Goal: Task Accomplishment & Management: Manage account settings

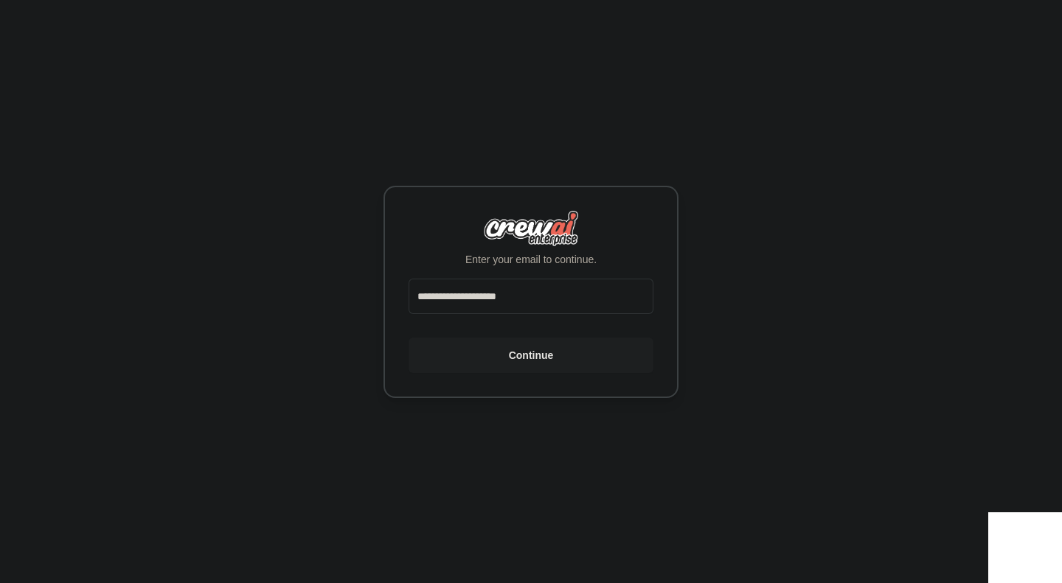
type input "**********"
click at [408, 338] on button "Continue" at bounding box center [530, 355] width 245 height 35
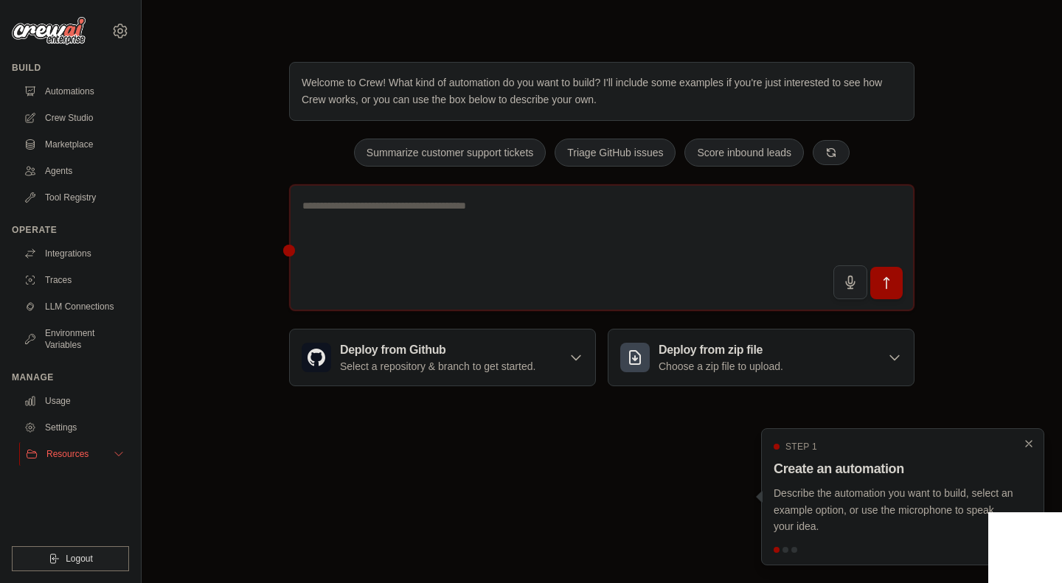
click at [83, 450] on span "Resources" at bounding box center [67, 454] width 42 height 12
click at [111, 32] on icon at bounding box center [120, 31] width 18 height 18
click at [62, 93] on link "Settings" at bounding box center [109, 99] width 130 height 27
click at [1029, 442] on icon "Close walkthrough" at bounding box center [1028, 442] width 7 height 7
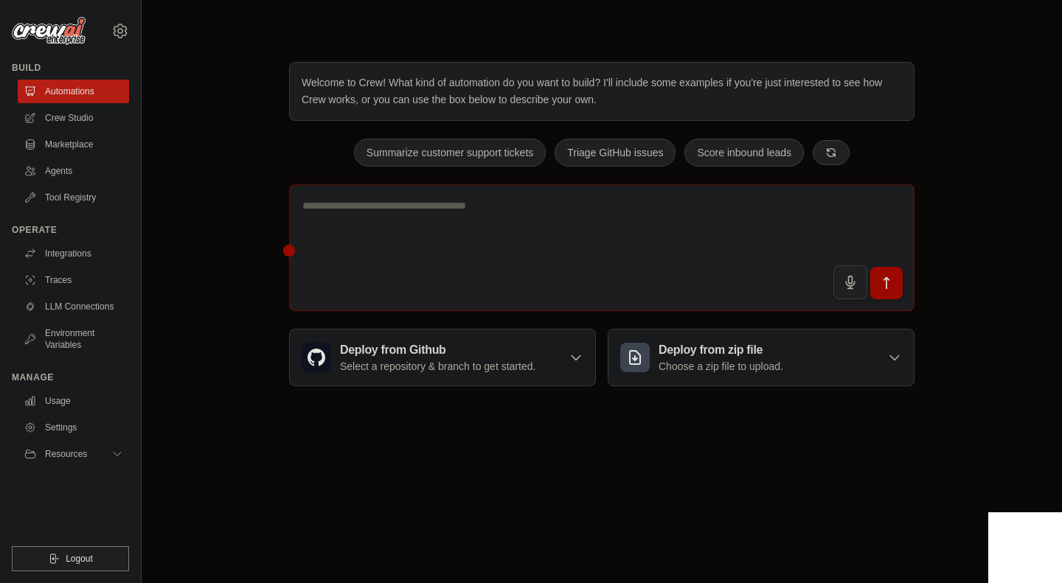
click at [57, 35] on img at bounding box center [49, 31] width 74 height 28
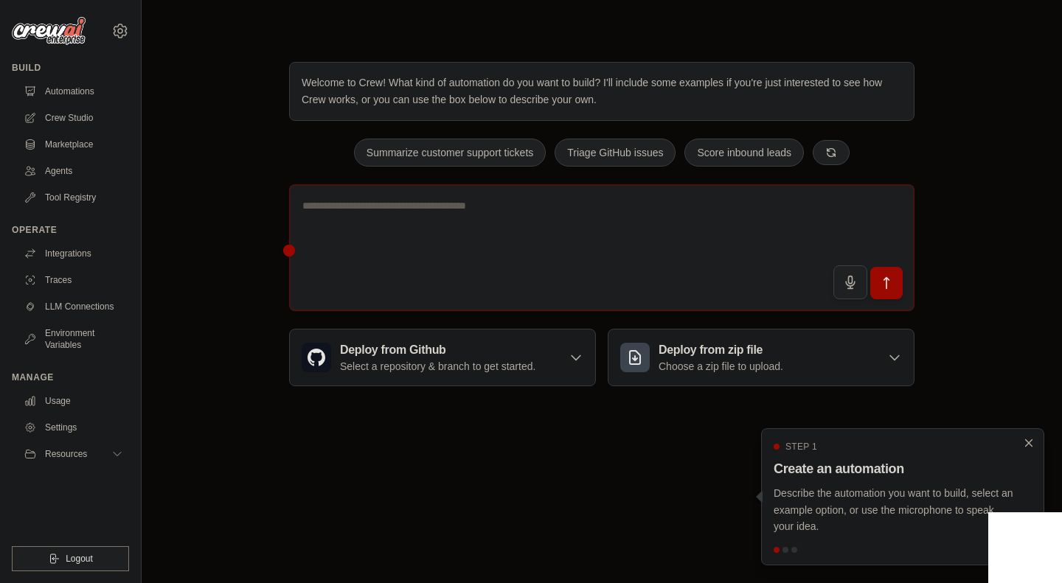
click at [1025, 443] on icon "Close walkthrough" at bounding box center [1028, 442] width 13 height 13
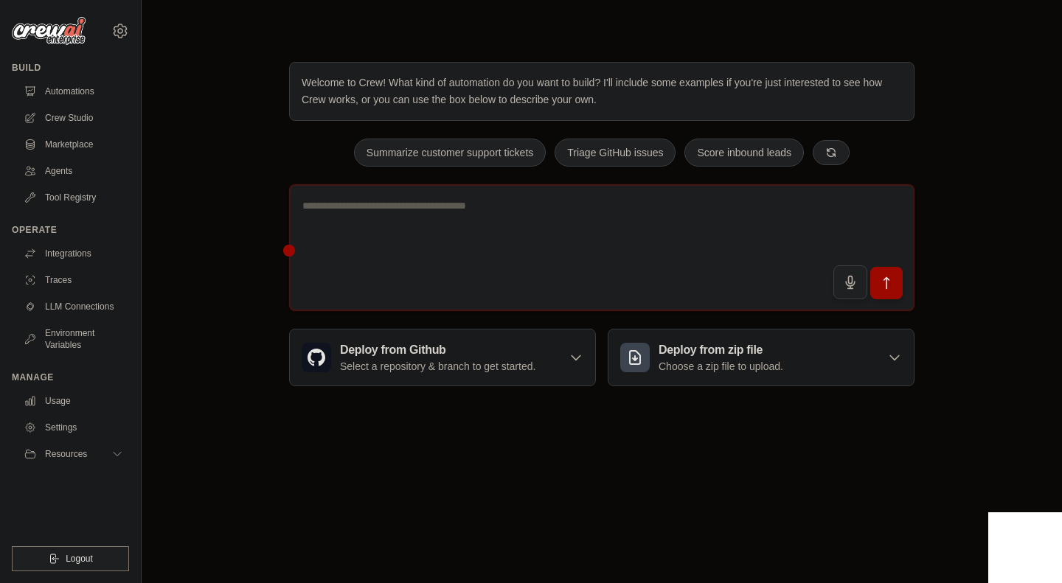
click at [51, 24] on img at bounding box center [49, 31] width 74 height 28
